Goal: Task Accomplishment & Management: Manage account settings

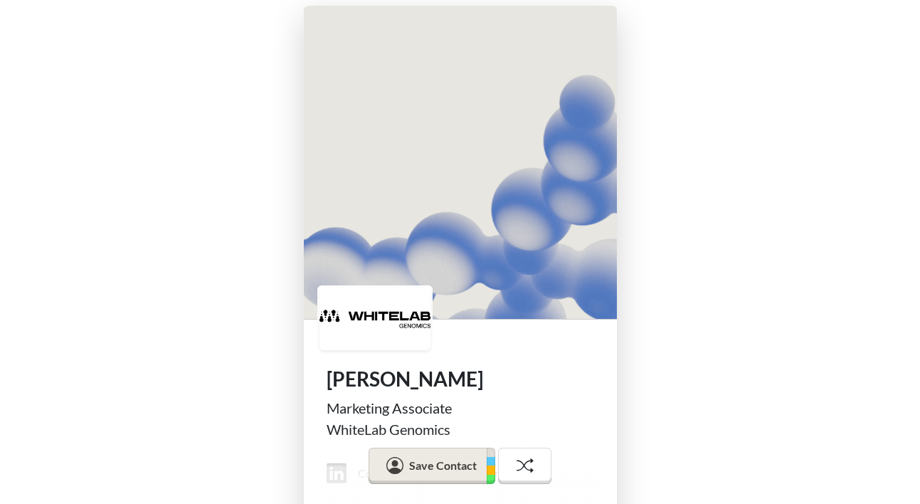
scroll to position [136, 0]
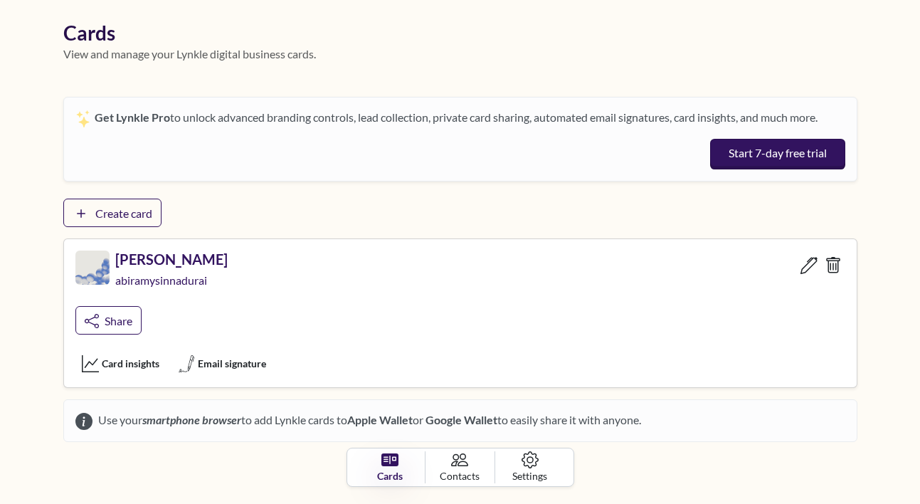
scroll to position [89, 0]
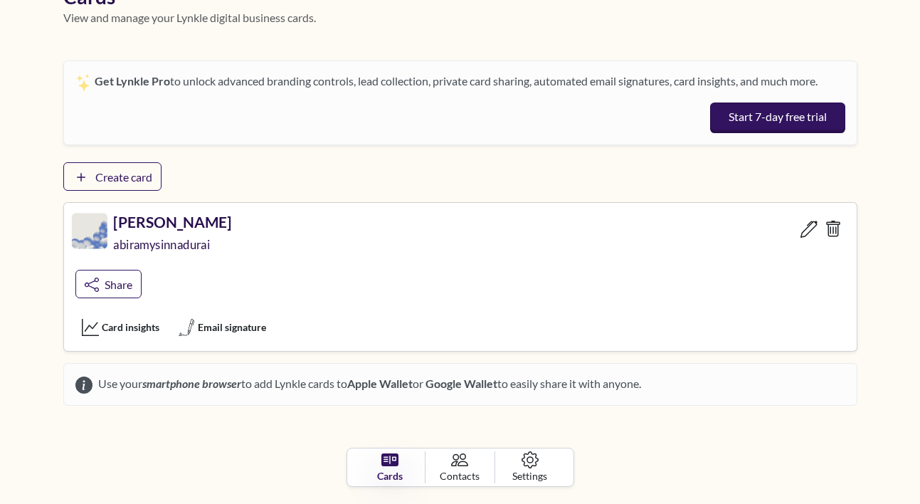
click at [197, 233] on div "abiramysinnadurai" at bounding box center [172, 247] width 118 height 34
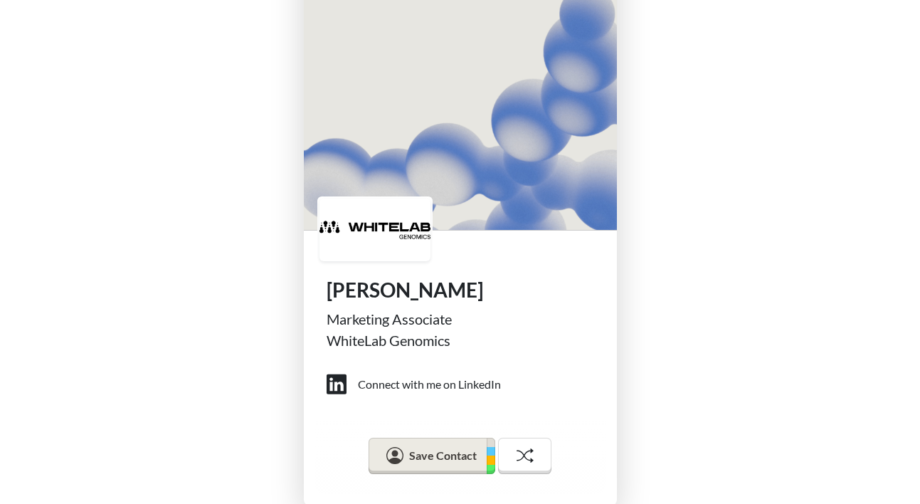
scroll to position [136, 0]
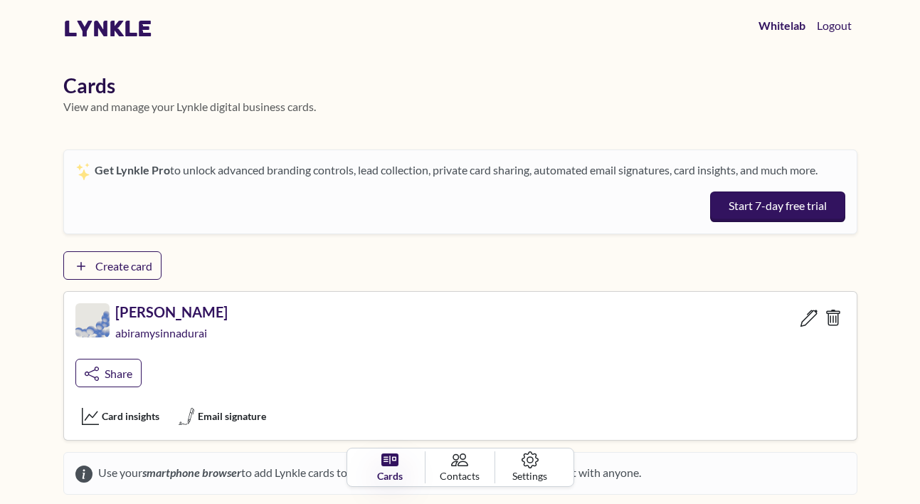
scroll to position [89, 0]
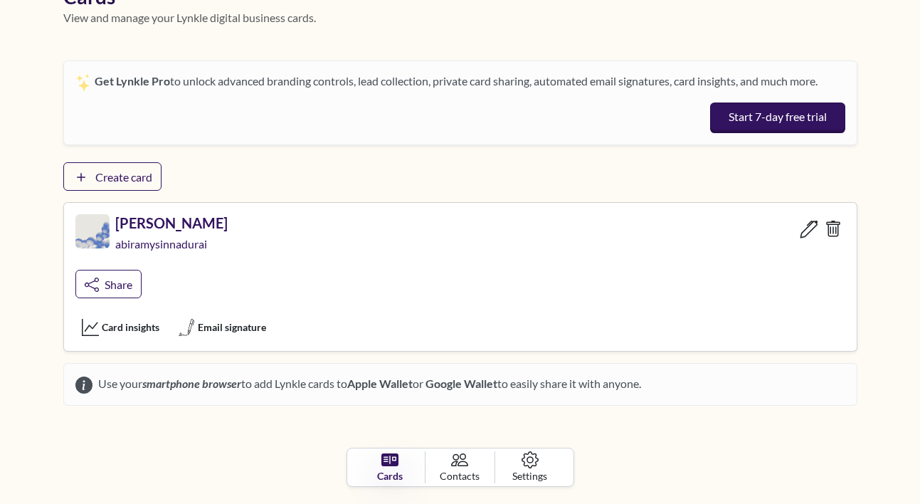
click at [802, 230] on icon at bounding box center [809, 230] width 18 height 18
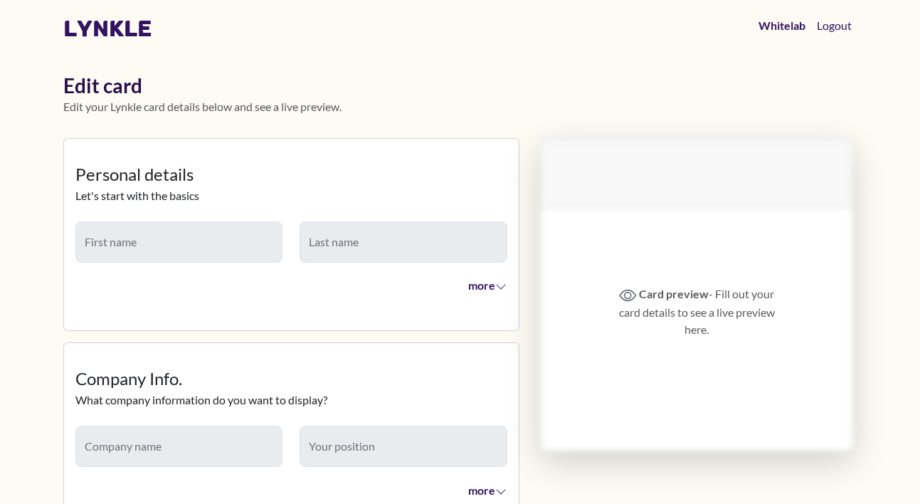
type input "*******"
type input "**********"
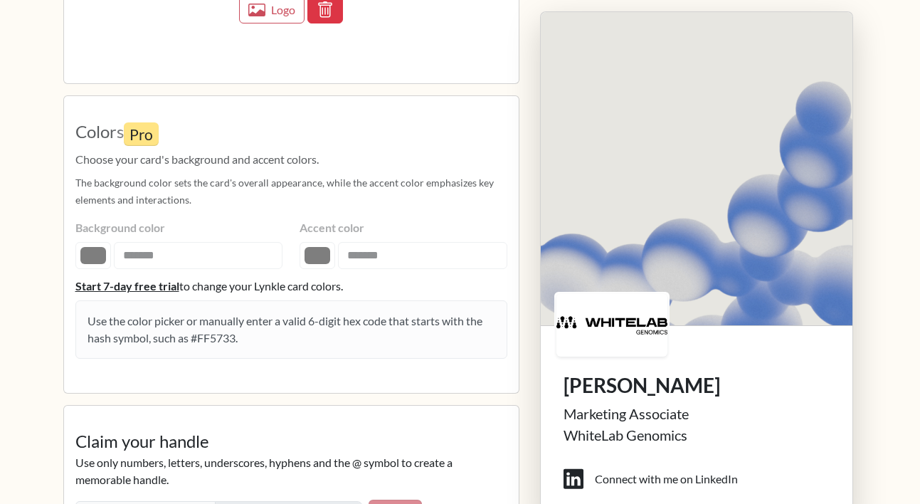
scroll to position [1594, 0]
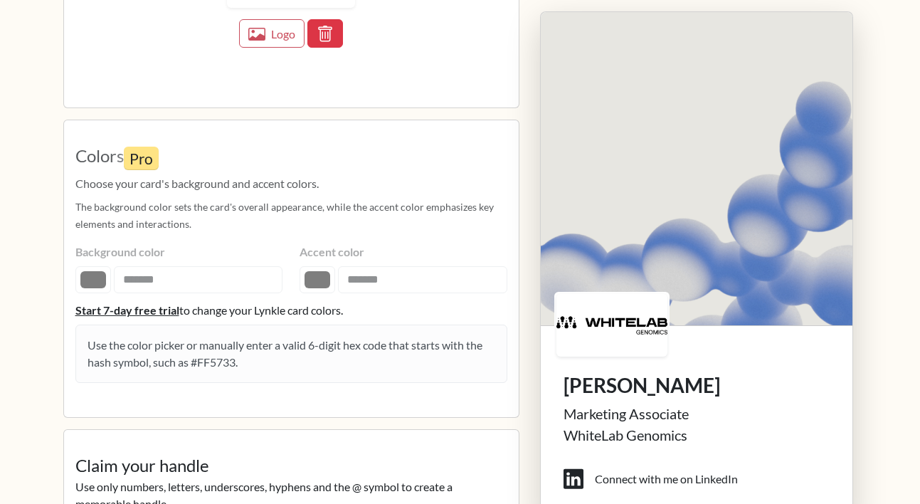
click at [238, 285] on fieldset "Colors Pro Choose your card's background and accent colors. The background colo…" at bounding box center [291, 269] width 432 height 274
click at [216, 272] on fieldset "Colors Pro Choose your card's background and accent colors. The background colo…" at bounding box center [291, 269] width 432 height 274
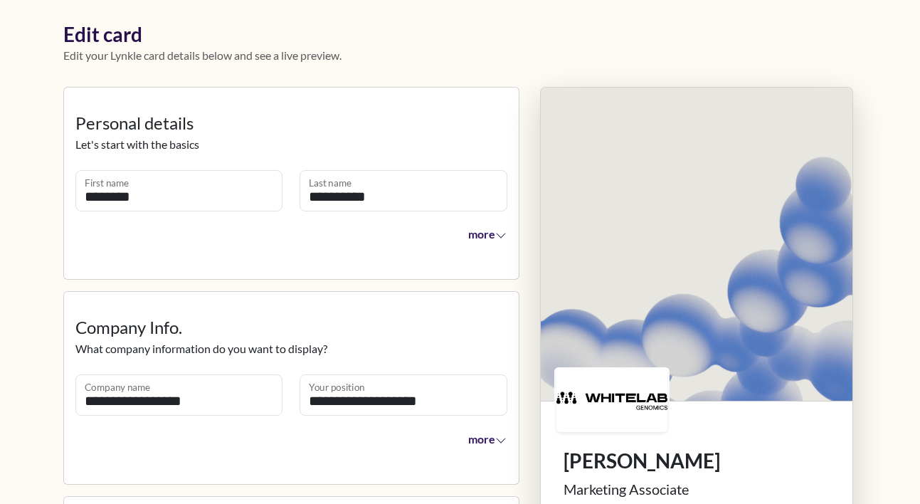
scroll to position [0, 0]
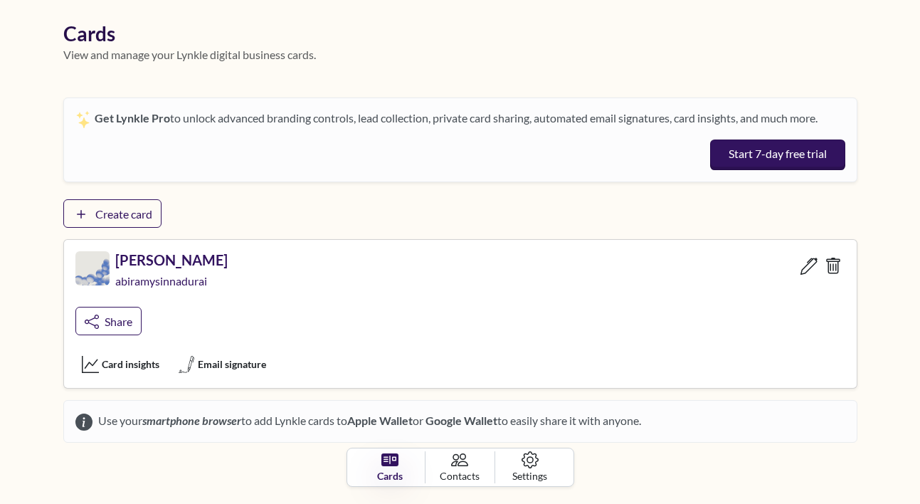
scroll to position [89, 0]
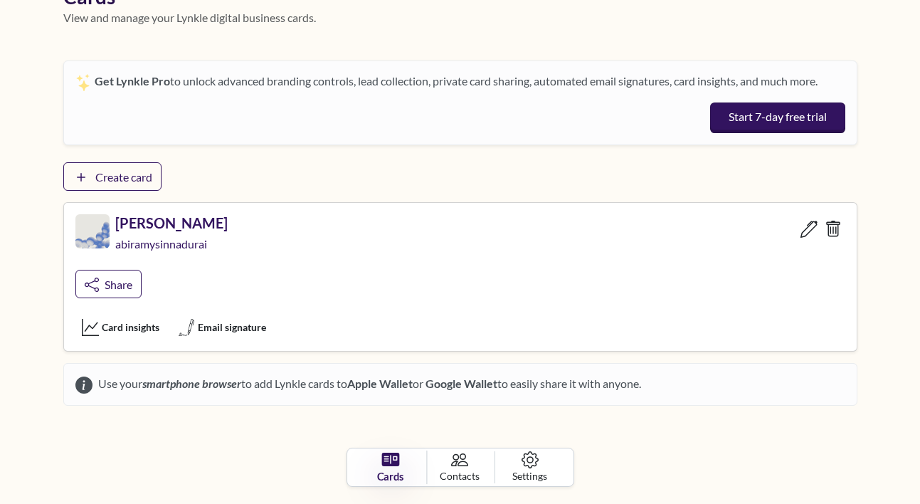
click at [409, 465] on link "Cards" at bounding box center [390, 466] width 73 height 33
click at [388, 465] on icon at bounding box center [390, 459] width 18 height 14
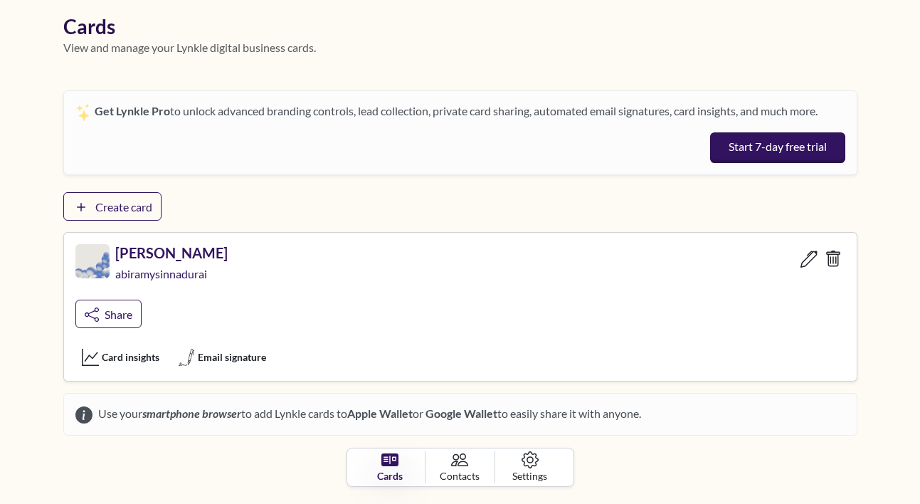
scroll to position [43, 0]
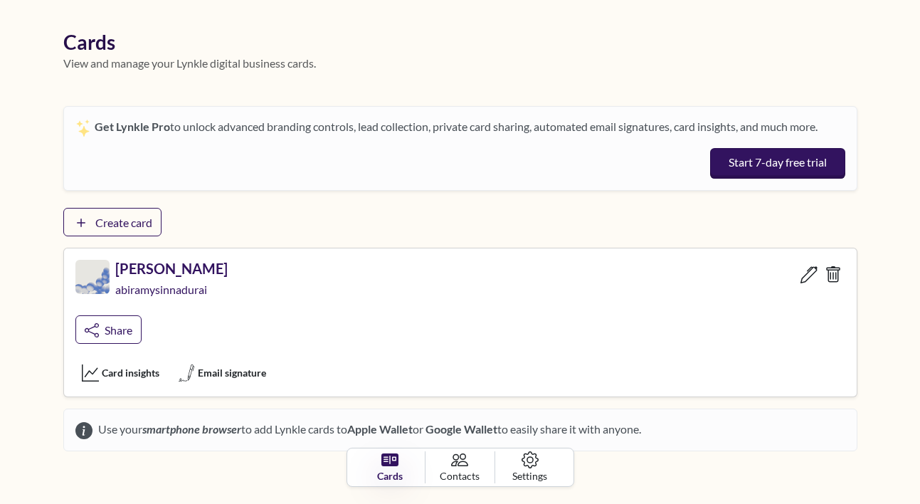
click at [348, 338] on div "[PERSON_NAME] abiramysinnadurai Share" at bounding box center [460, 304] width 793 height 112
click at [121, 323] on span "Share" at bounding box center [118, 329] width 29 height 14
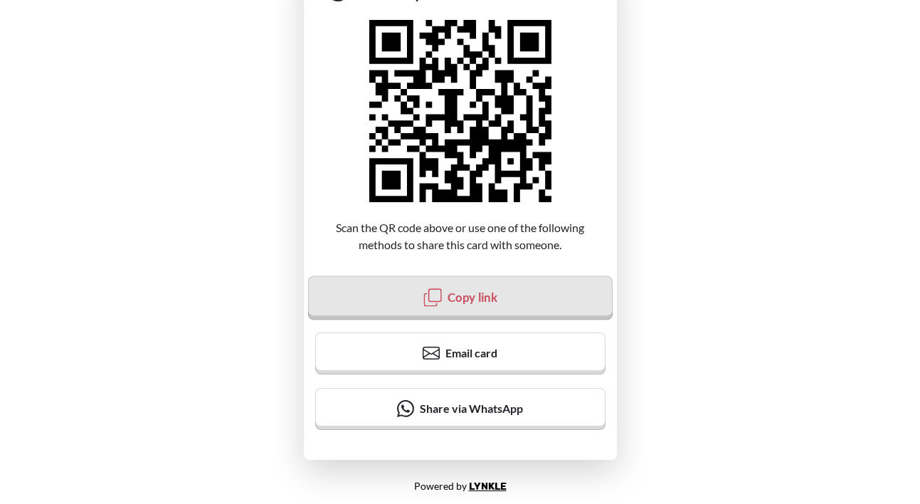
scroll to position [39, 0]
click at [398, 287] on button "Copy link" at bounding box center [459, 297] width 304 height 44
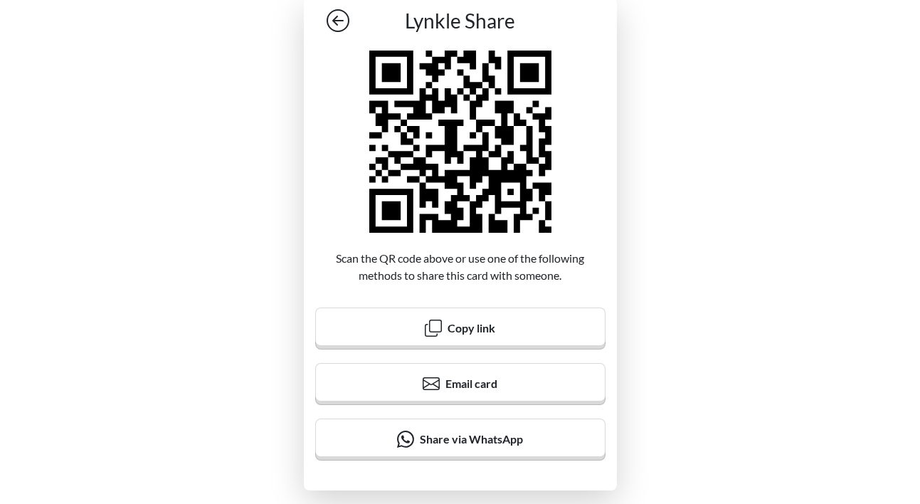
scroll to position [0, 0]
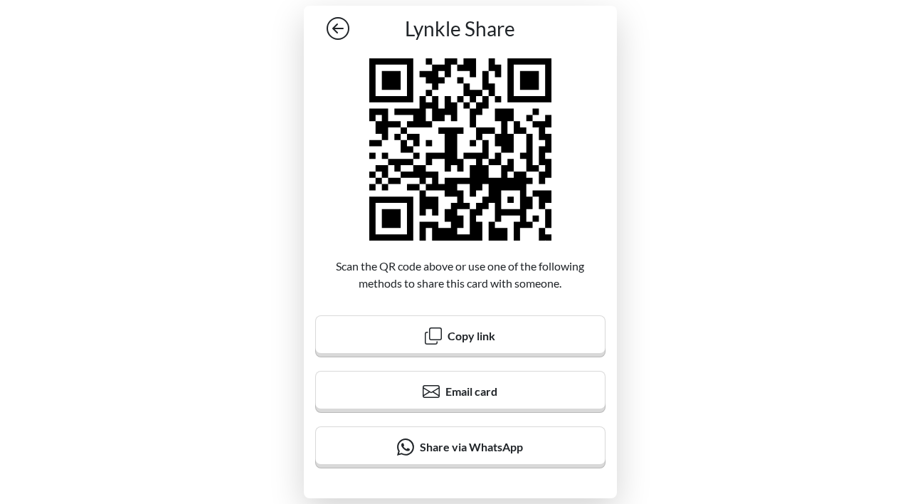
click at [332, 29] on icon at bounding box center [338, 28] width 23 height 23
